Goal: Transaction & Acquisition: Download file/media

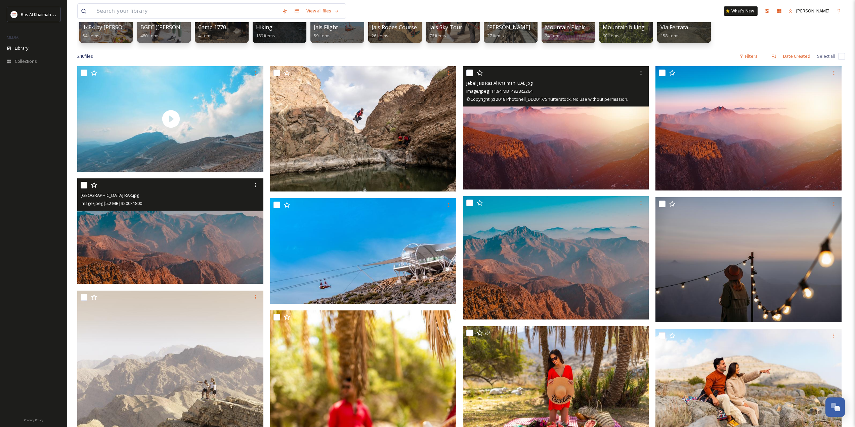
scroll to position [34, 0]
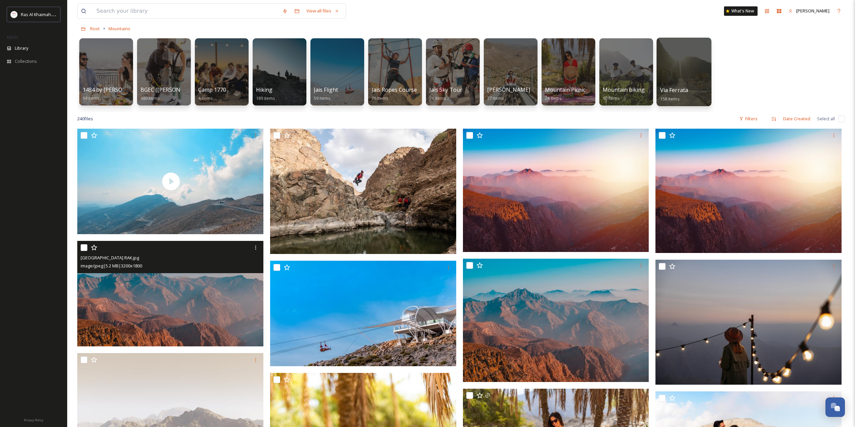
drag, startPoint x: 674, startPoint y: 76, endPoint x: 675, endPoint y: 88, distance: 12.1
click at [674, 76] on div at bounding box center [683, 72] width 55 height 69
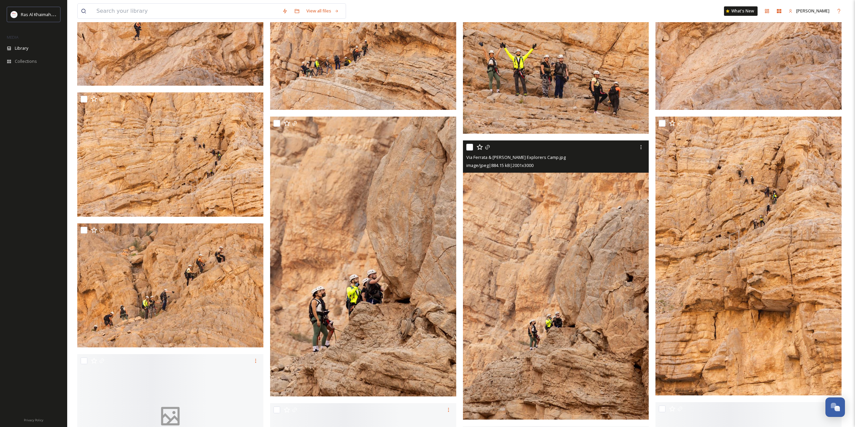
scroll to position [940, 0]
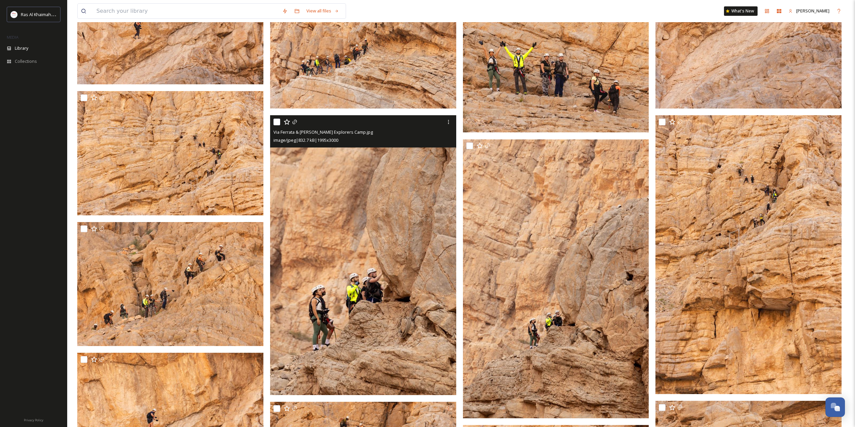
click at [408, 185] on img at bounding box center [363, 255] width 186 height 280
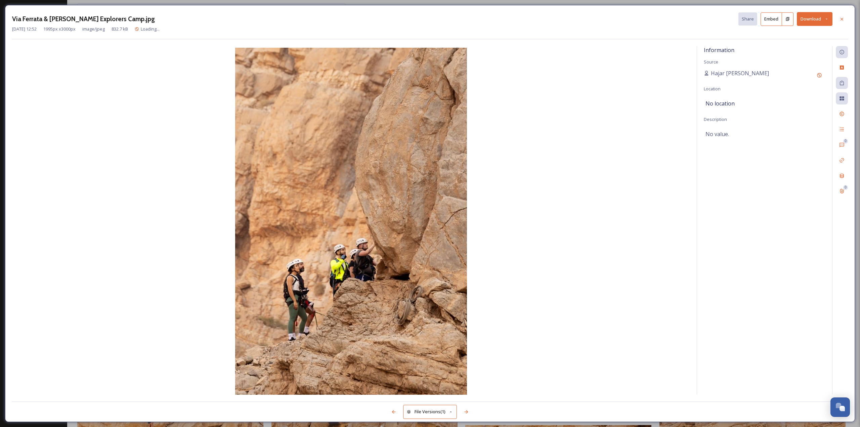
click at [813, 19] on button "Download" at bounding box center [815, 19] width 36 height 14
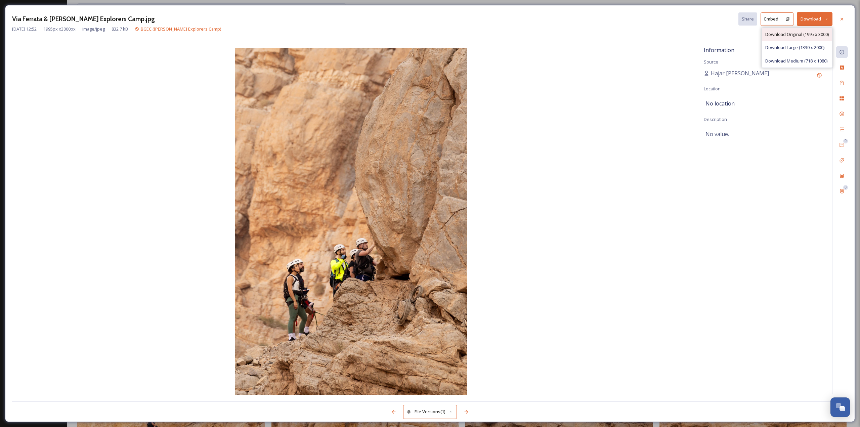
click at [795, 37] on span "Download Original (1995 x 3000)" at bounding box center [796, 34] width 63 height 6
click at [841, 17] on icon at bounding box center [841, 18] width 5 height 5
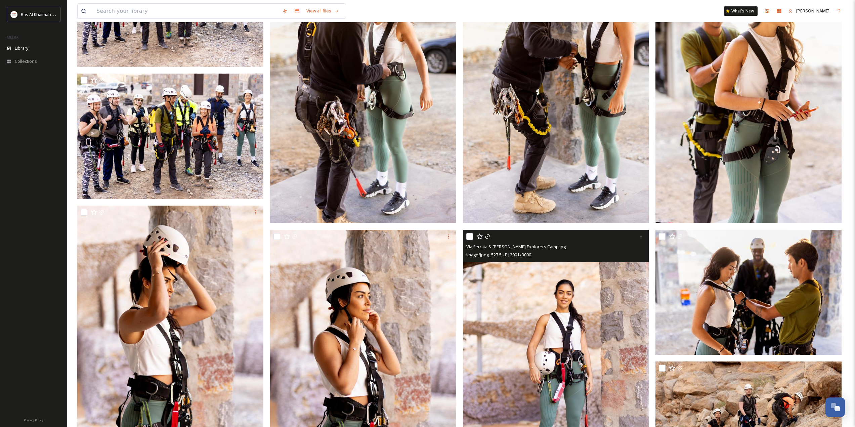
scroll to position [67, 0]
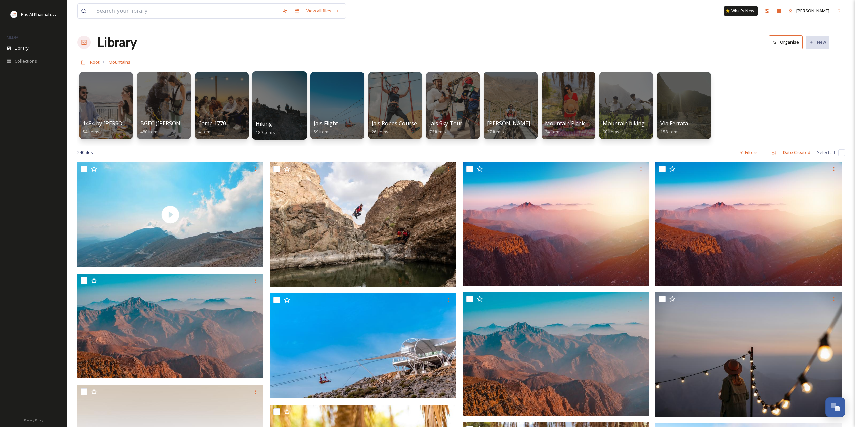
click at [276, 112] on div at bounding box center [279, 105] width 55 height 69
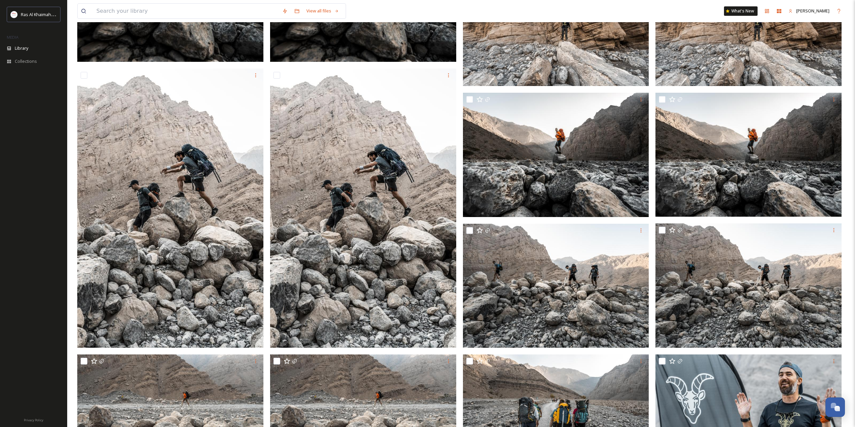
scroll to position [2082, 0]
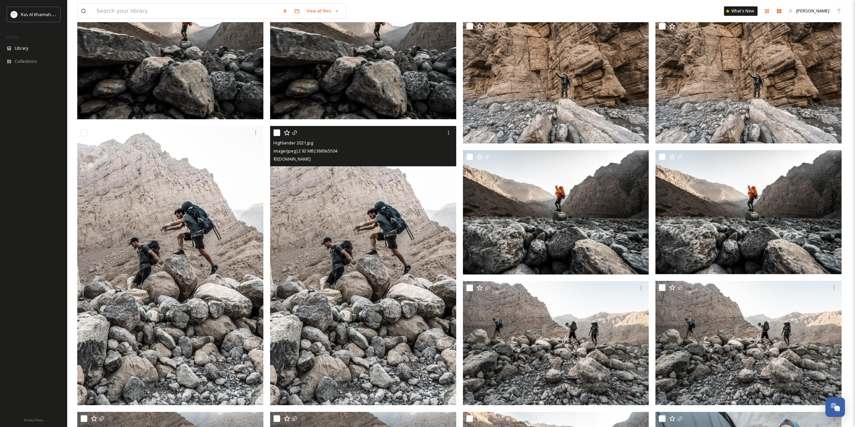
click at [351, 255] on img at bounding box center [363, 265] width 186 height 279
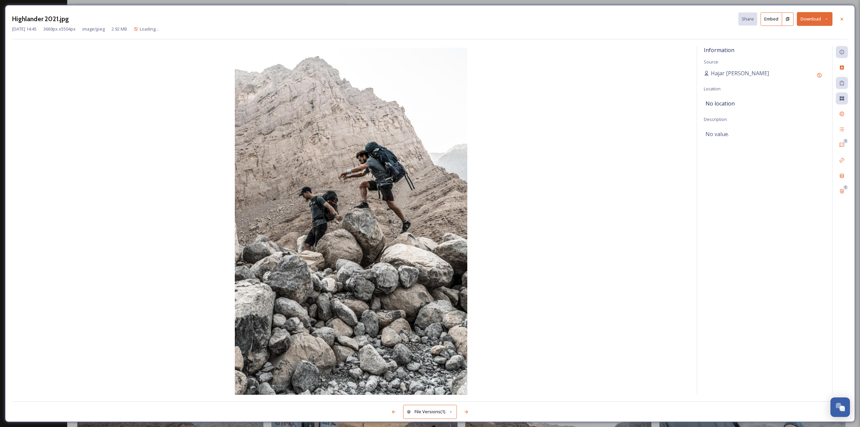
click at [811, 19] on button "Download" at bounding box center [815, 19] width 36 height 14
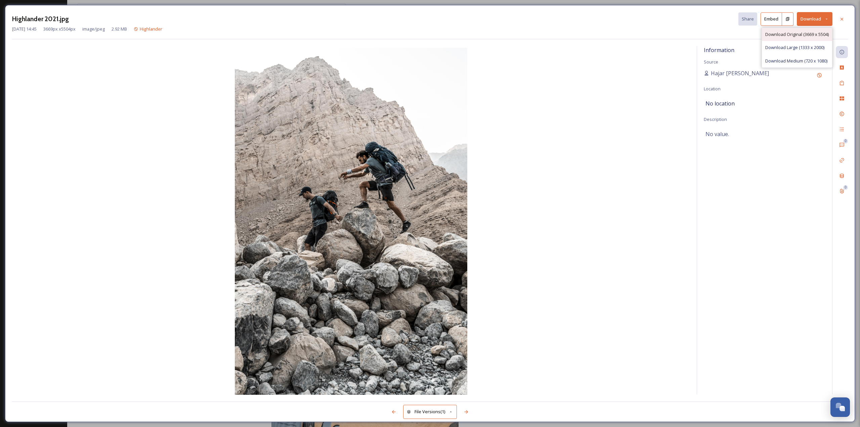
click at [771, 37] on span "Download Original (3669 x 5504)" at bounding box center [796, 34] width 63 height 6
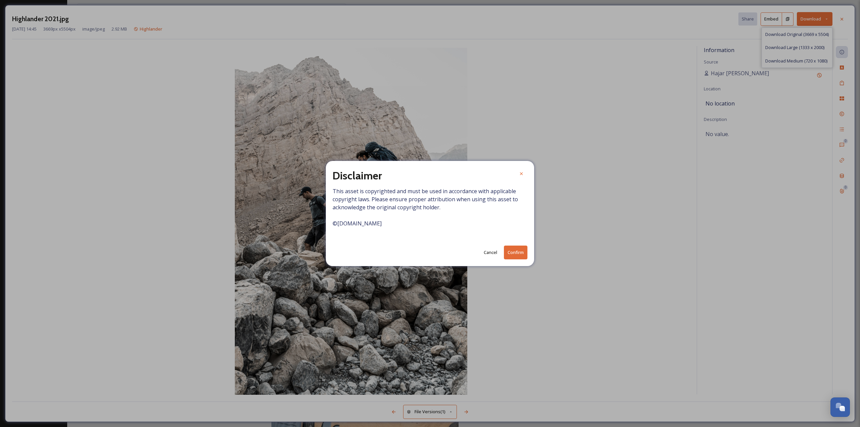
click at [522, 249] on button "Confirm" at bounding box center [516, 253] width 24 height 14
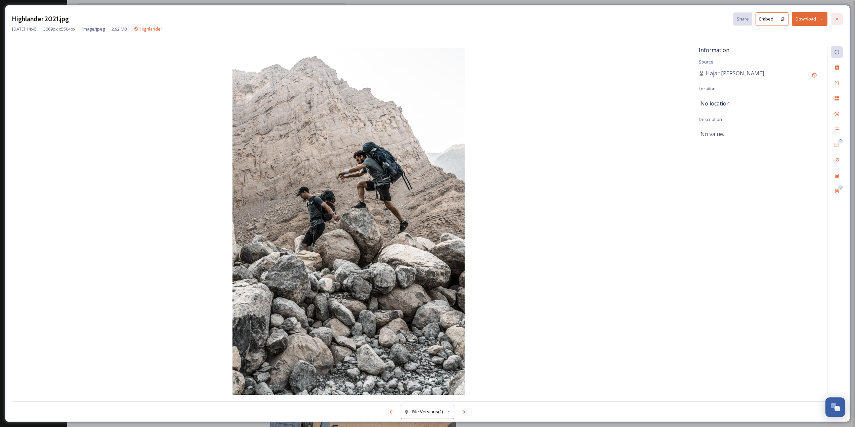
click at [835, 16] on icon at bounding box center [836, 18] width 5 height 5
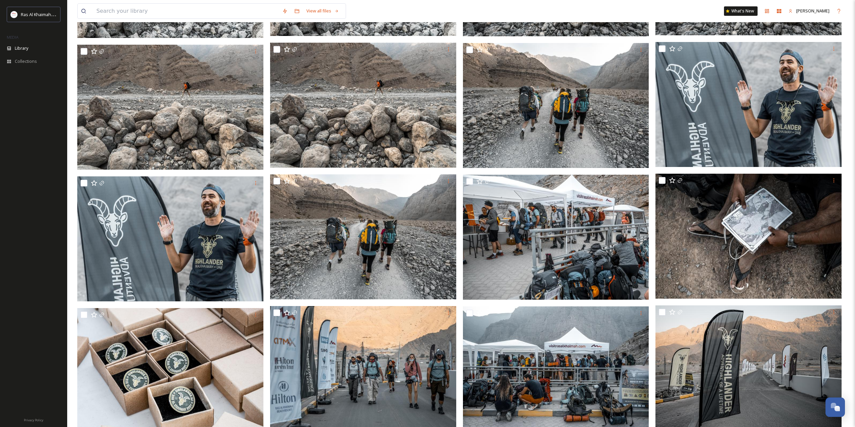
scroll to position [2485, 0]
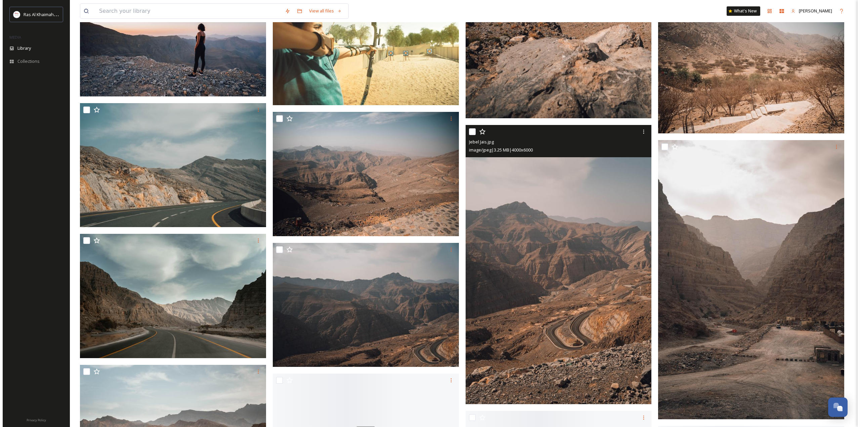
scroll to position [1243, 0]
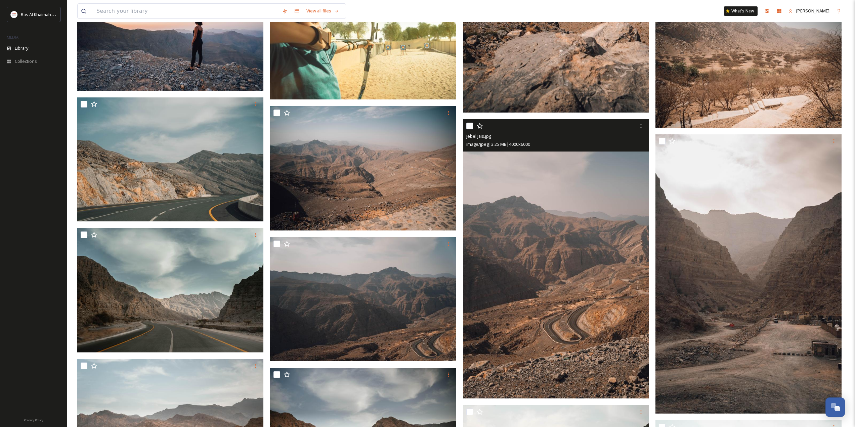
click at [605, 194] on img at bounding box center [556, 258] width 186 height 279
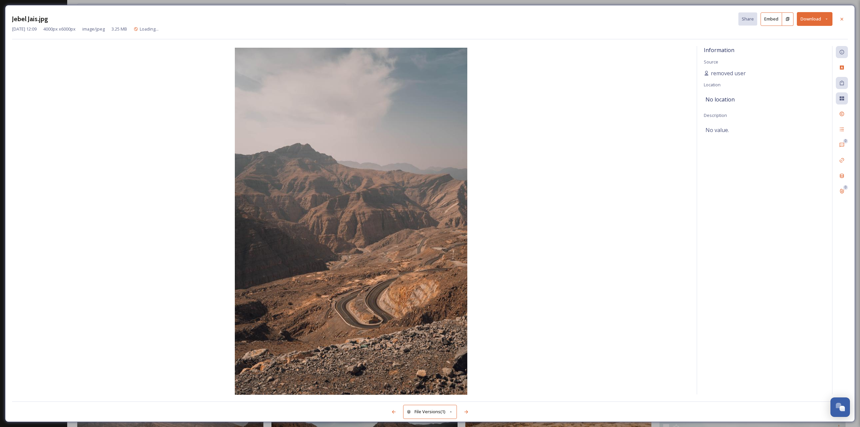
click at [810, 19] on button "Download" at bounding box center [815, 19] width 36 height 14
click at [785, 35] on span "Download Original (4000 x 6000)" at bounding box center [796, 34] width 63 height 6
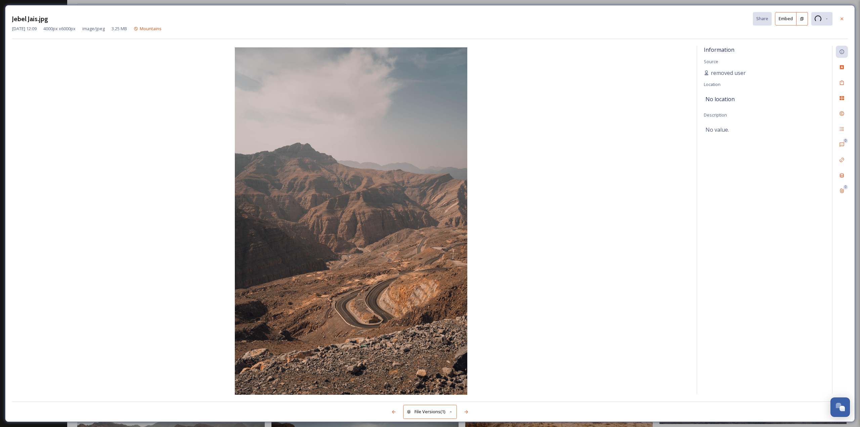
click at [805, 19] on button at bounding box center [801, 18] width 11 height 13
